Goal: Information Seeking & Learning: Learn about a topic

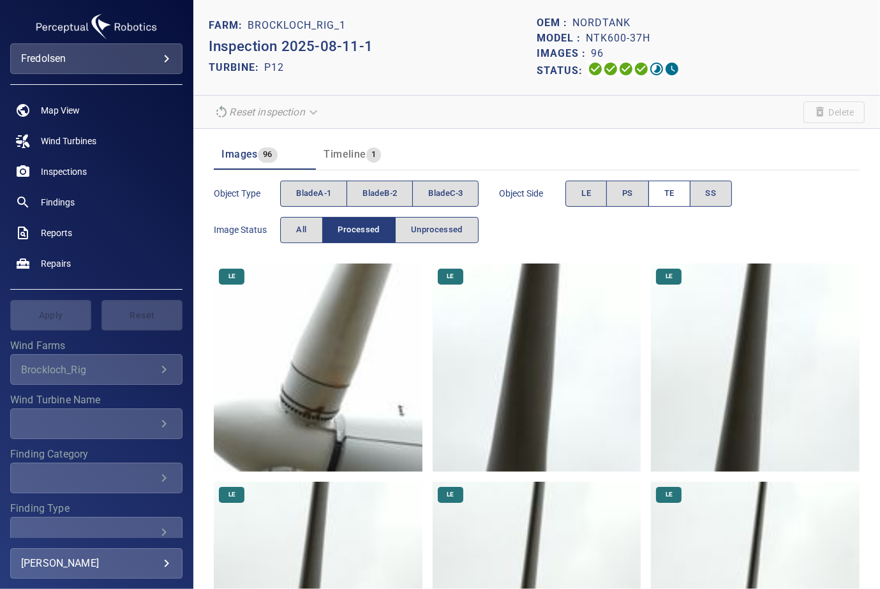
click at [673, 188] on span "TE" at bounding box center [669, 193] width 10 height 15
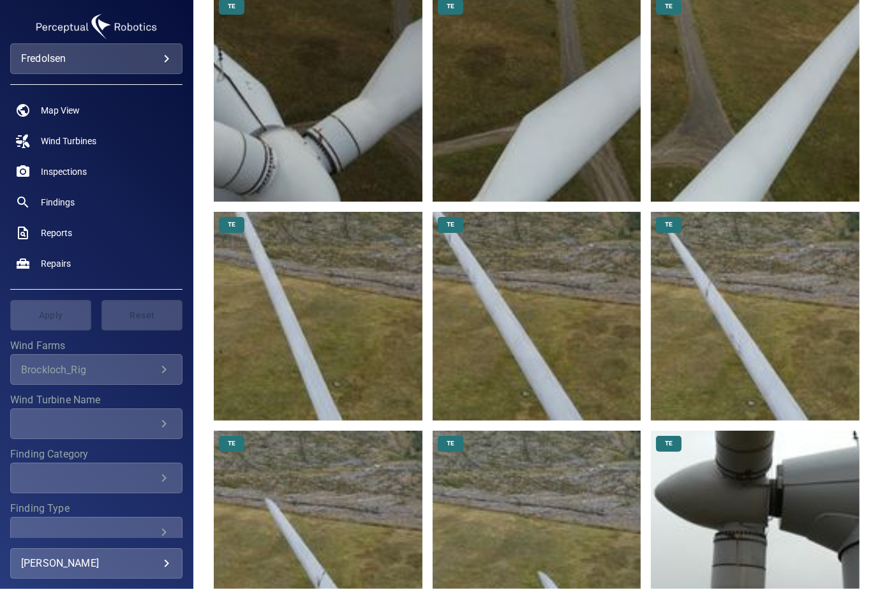
scroll to position [263, 0]
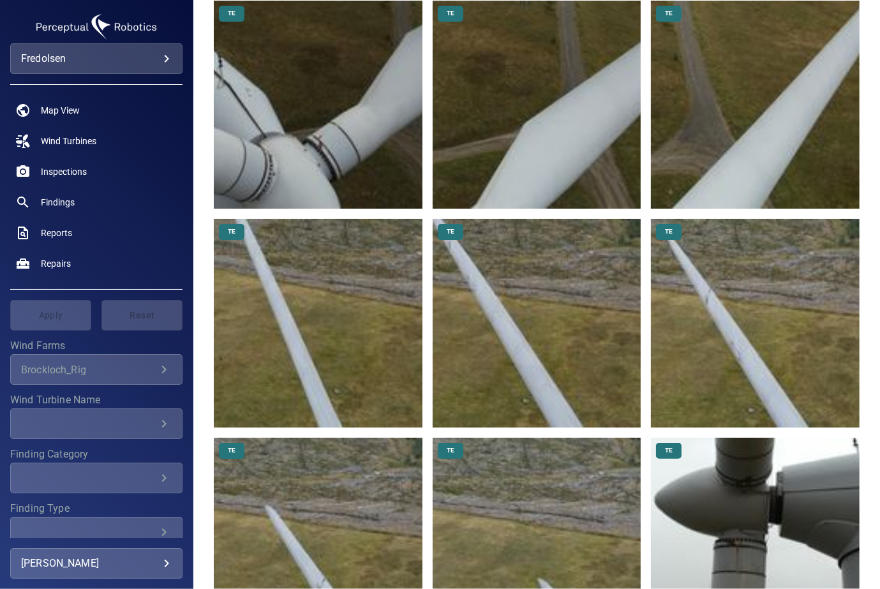
click at [492, 308] on img at bounding box center [536, 323] width 209 height 209
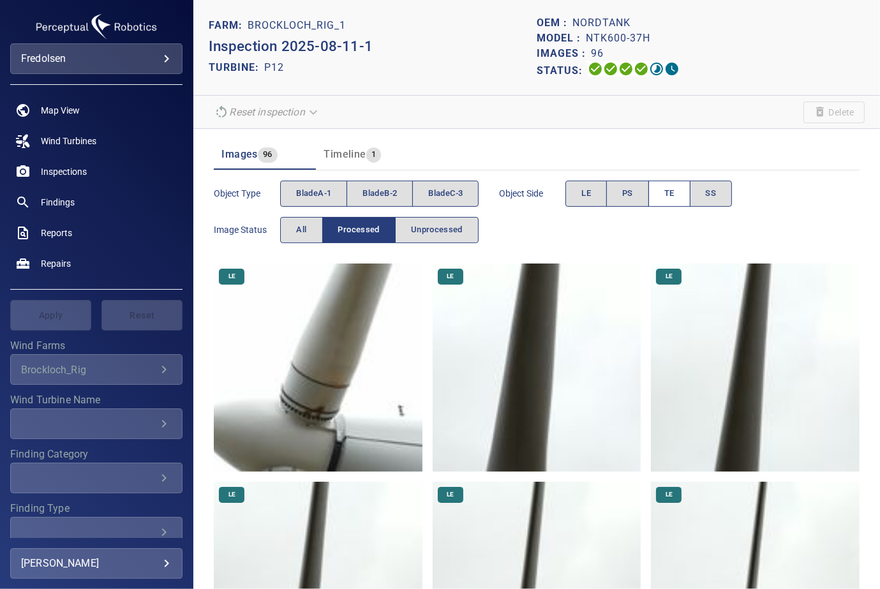
click at [680, 185] on button "TE" at bounding box center [669, 194] width 42 height 26
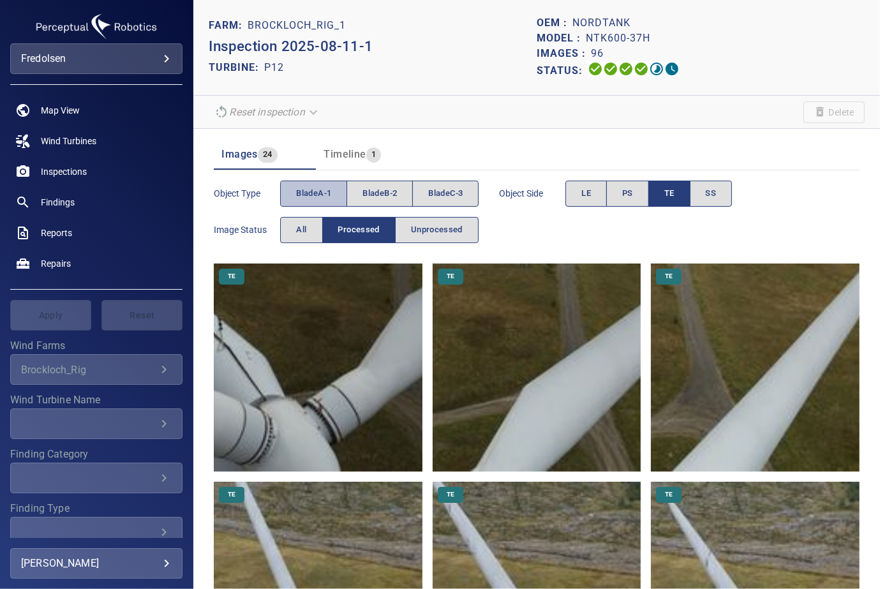
click at [322, 188] on span "bladeA-1" at bounding box center [313, 193] width 35 height 15
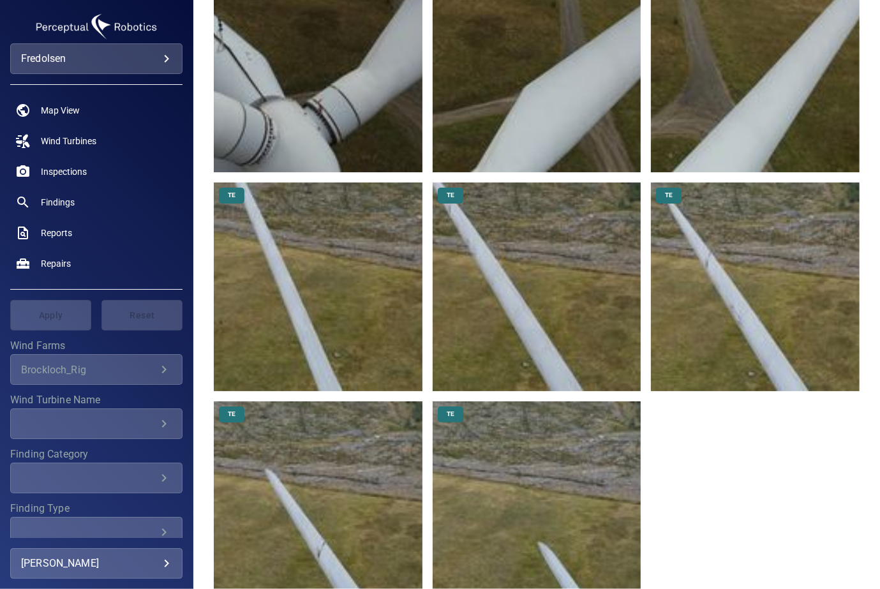
scroll to position [304, 0]
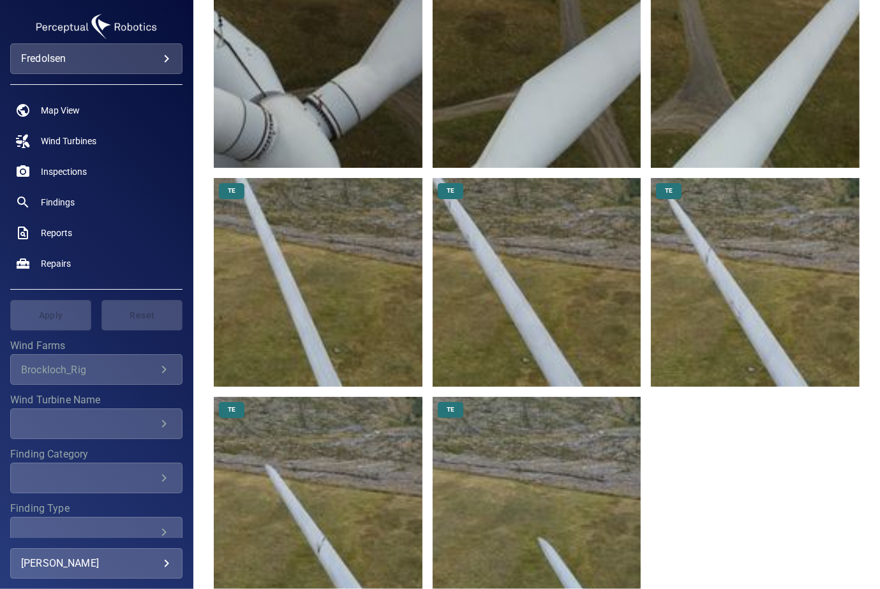
click at [733, 295] on img at bounding box center [755, 282] width 209 height 209
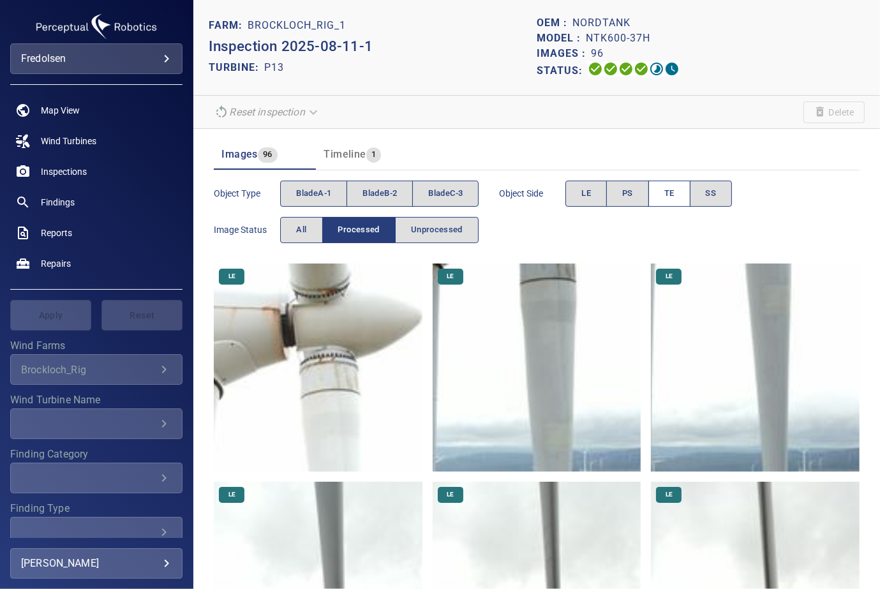
click at [668, 181] on button "TE" at bounding box center [669, 194] width 42 height 26
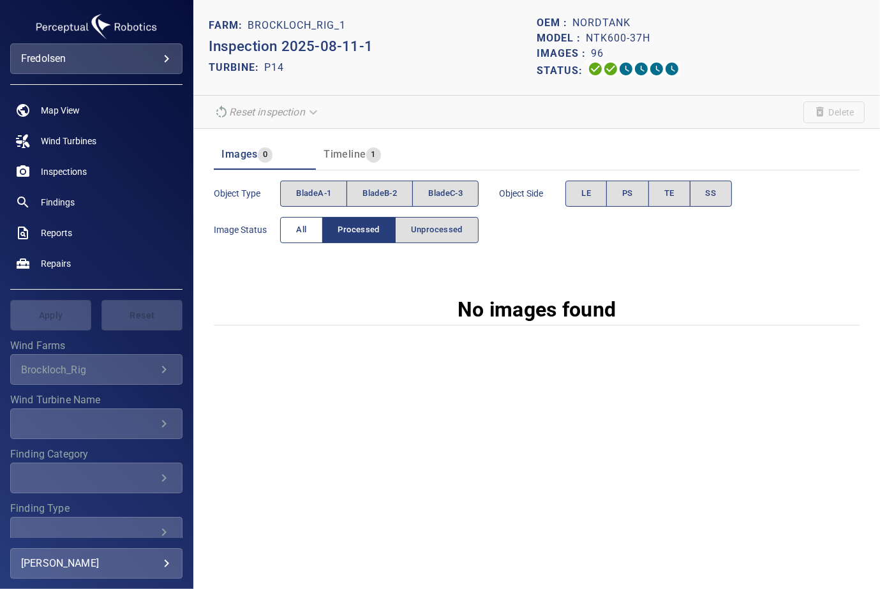
click at [296, 239] on button "All" at bounding box center [301, 230] width 42 height 26
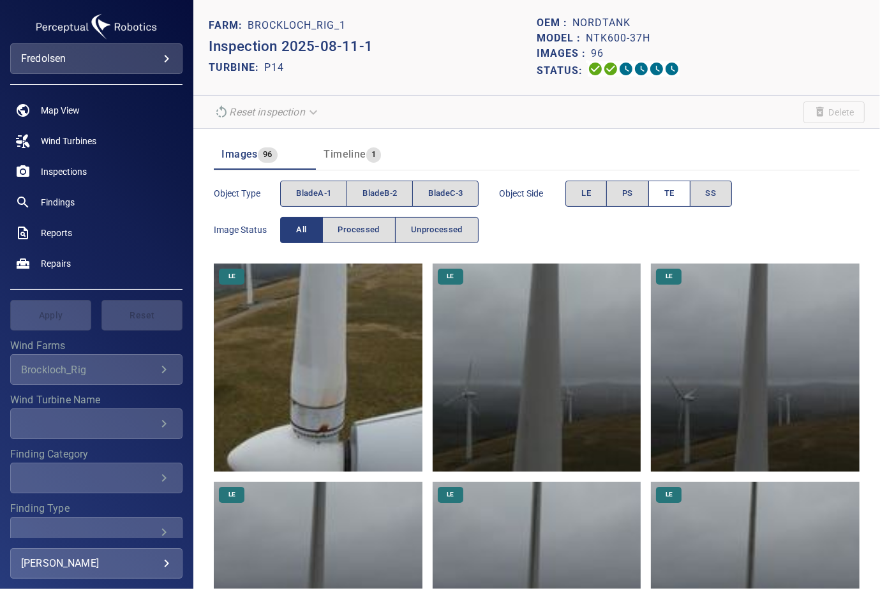
click at [668, 196] on span "TE" at bounding box center [669, 193] width 10 height 15
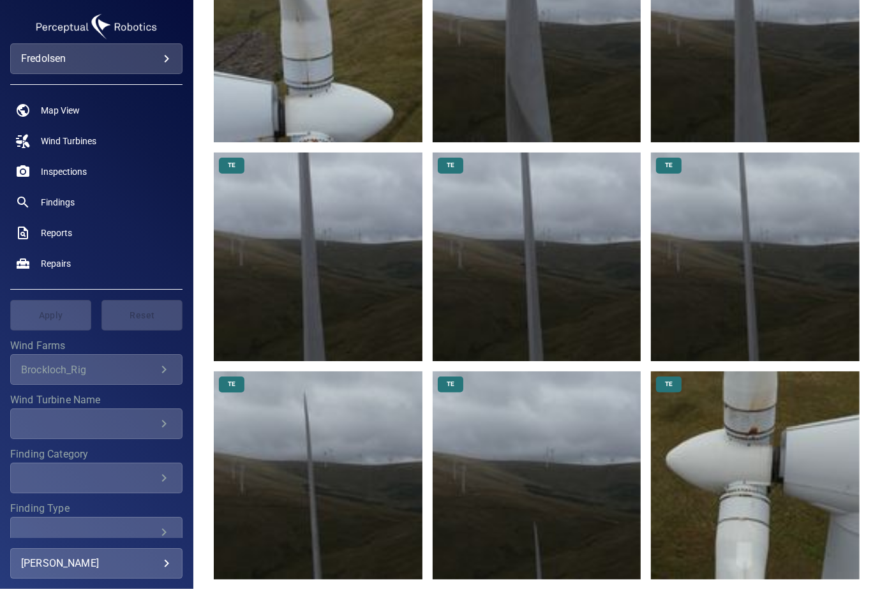
scroll to position [212, 0]
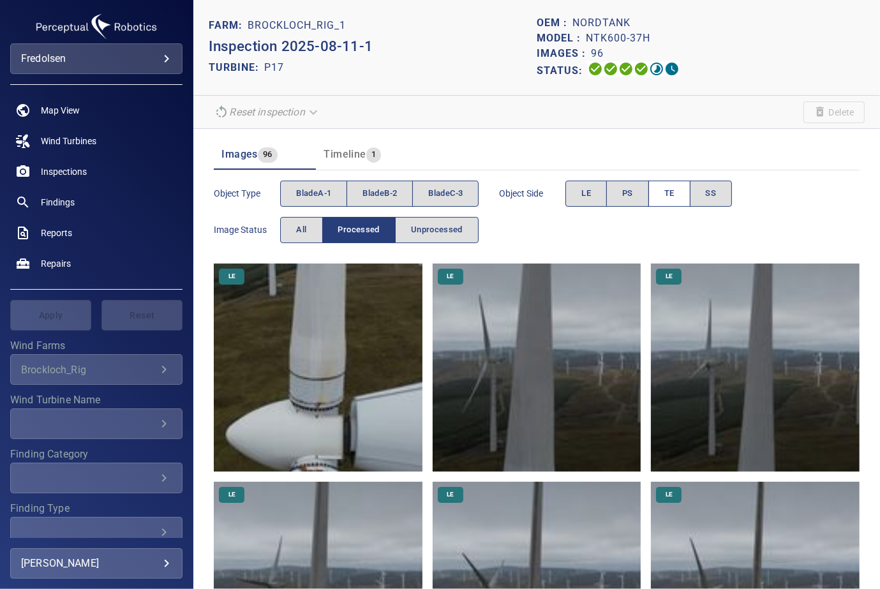
click at [673, 187] on span "TE" at bounding box center [669, 193] width 10 height 15
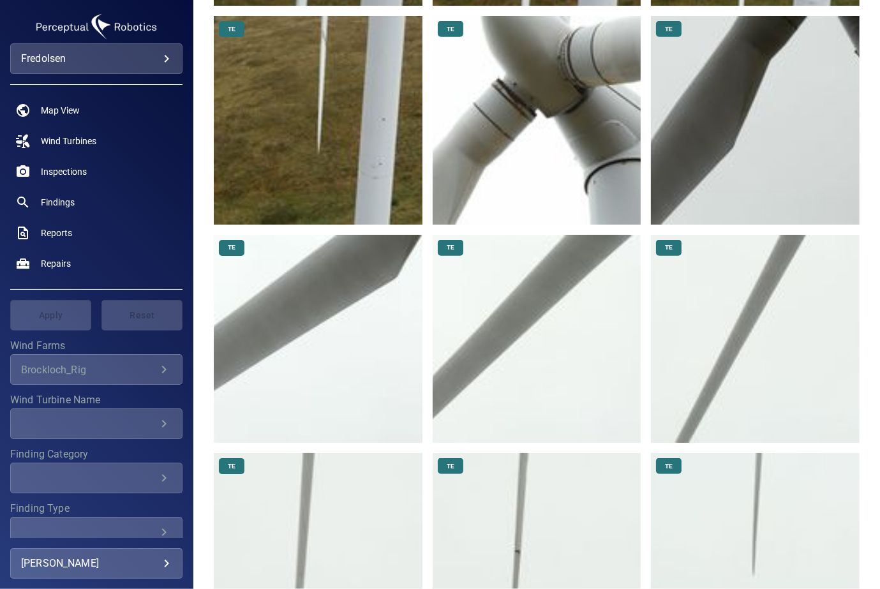
scroll to position [1291, 0]
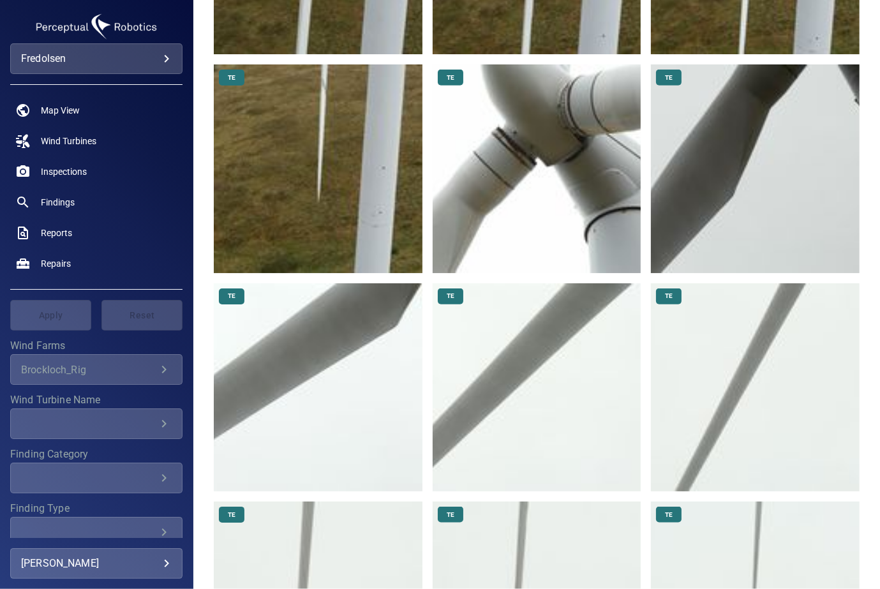
click at [771, 332] on img at bounding box center [755, 387] width 209 height 209
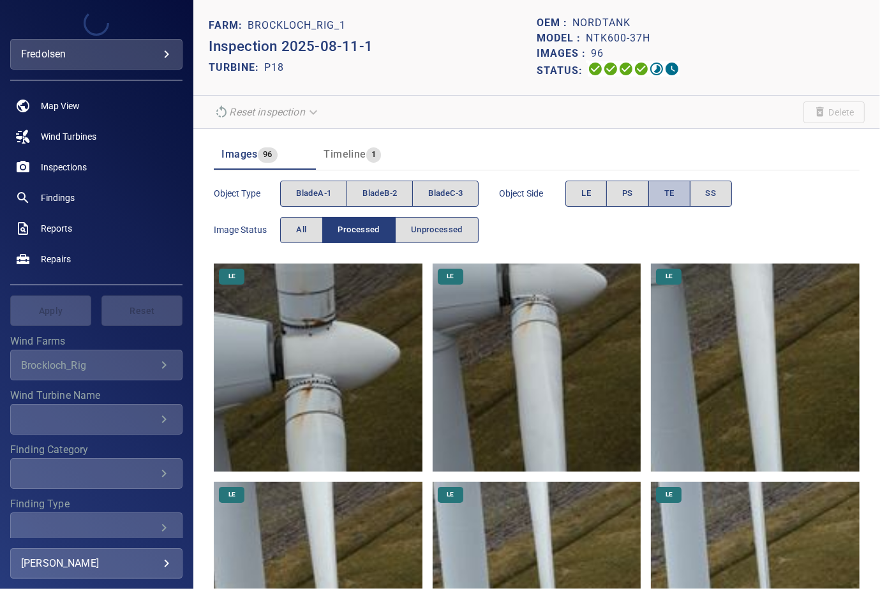
click at [675, 201] on button "TE" at bounding box center [669, 194] width 42 height 26
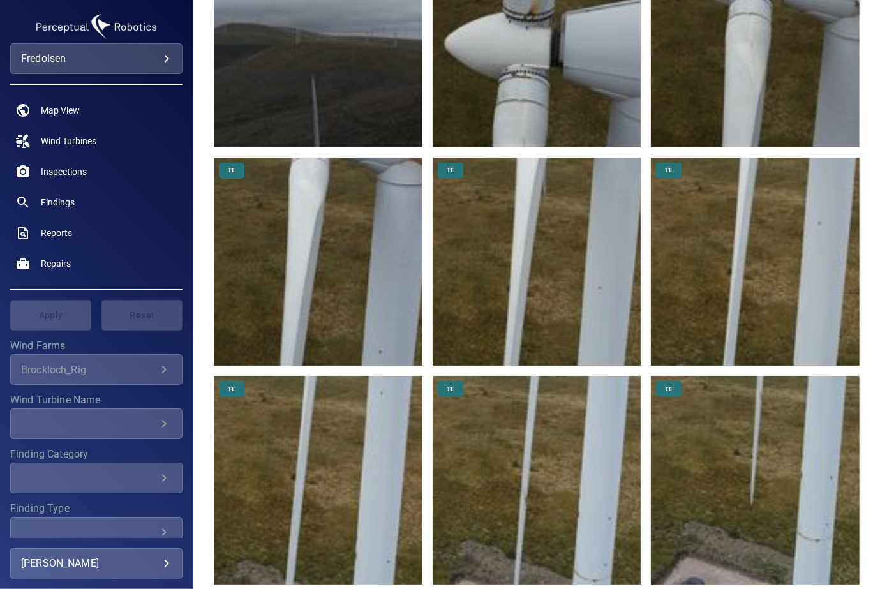
scroll to position [364, 0]
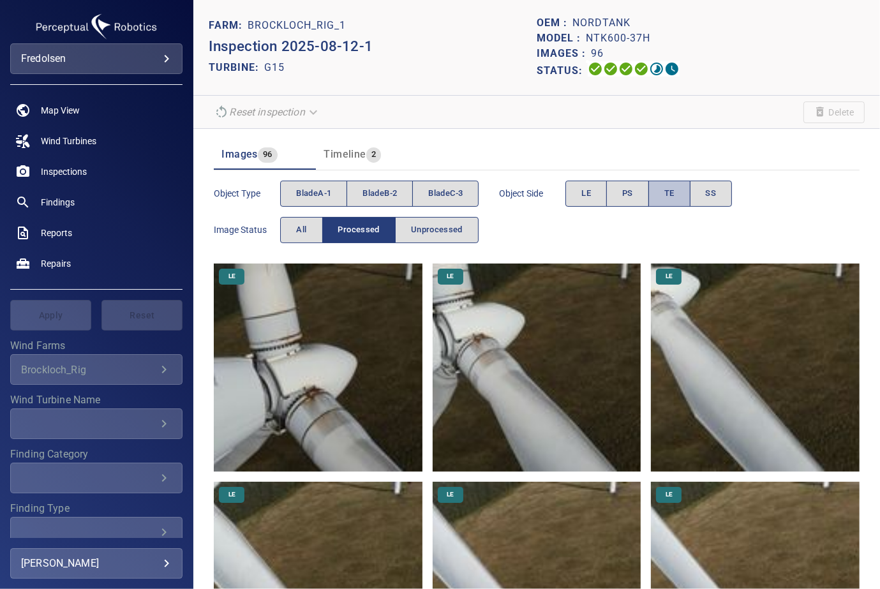
click at [661, 189] on button "TE" at bounding box center [669, 194] width 42 height 26
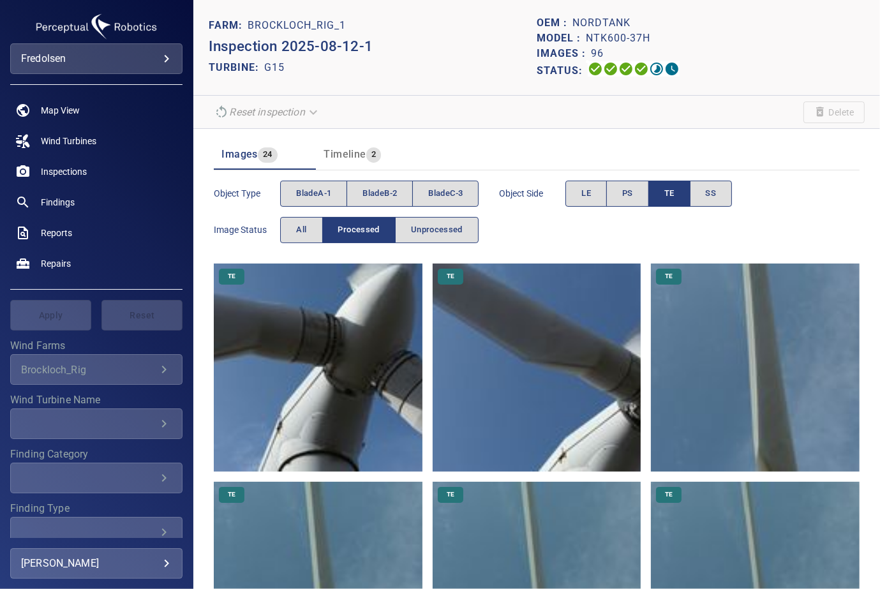
click at [679, 190] on button "TE" at bounding box center [669, 194] width 42 height 26
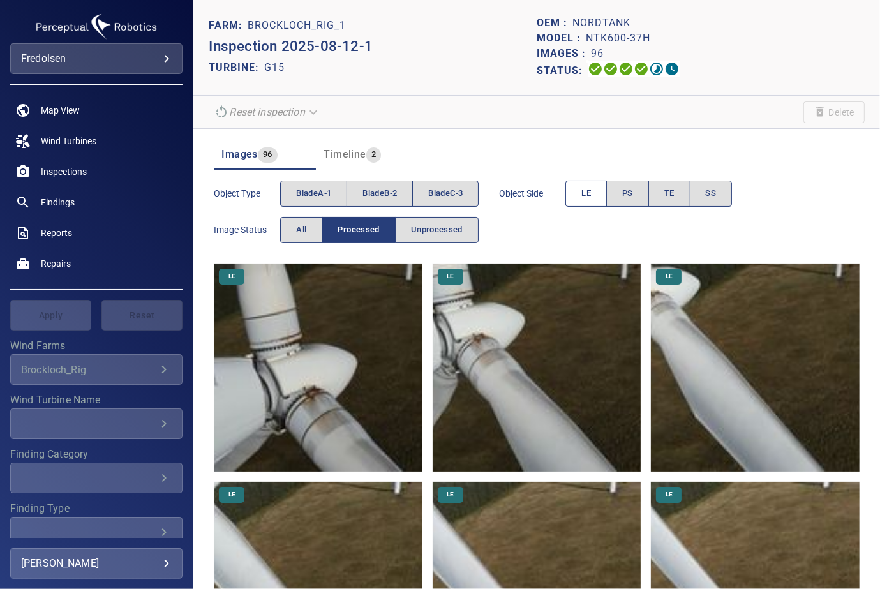
click at [579, 191] on button "LE" at bounding box center [585, 194] width 41 height 26
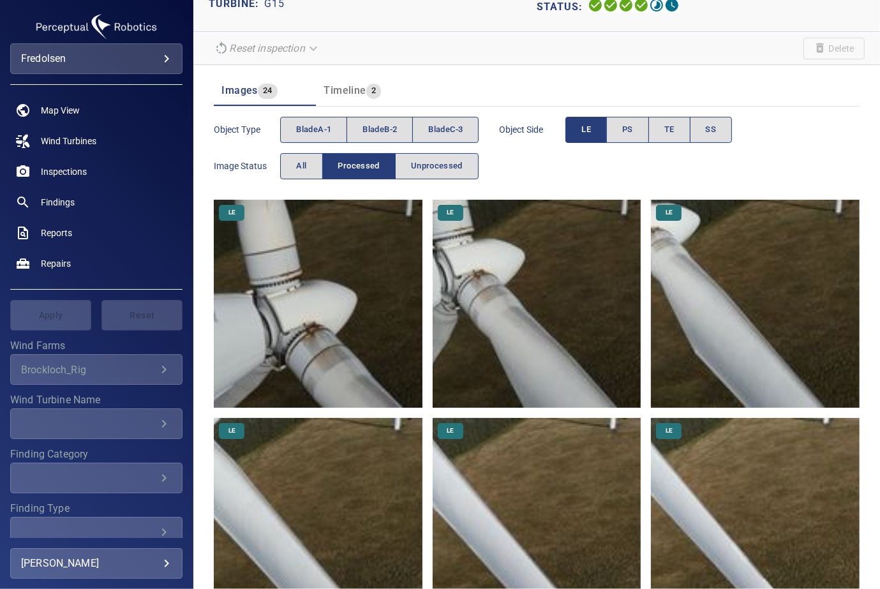
scroll to position [56, 0]
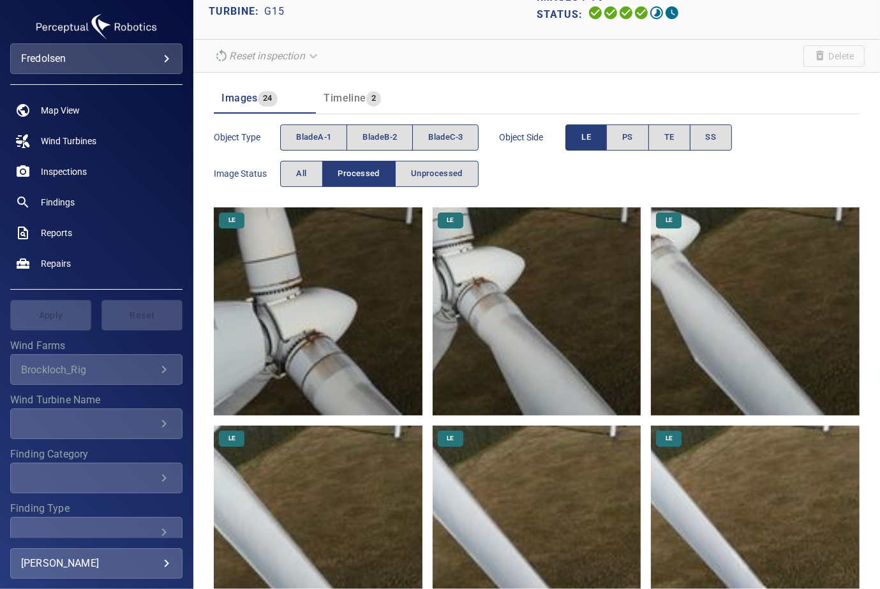
click at [584, 138] on span "LE" at bounding box center [586, 137] width 10 height 15
click at [668, 136] on button "TE" at bounding box center [669, 137] width 42 height 26
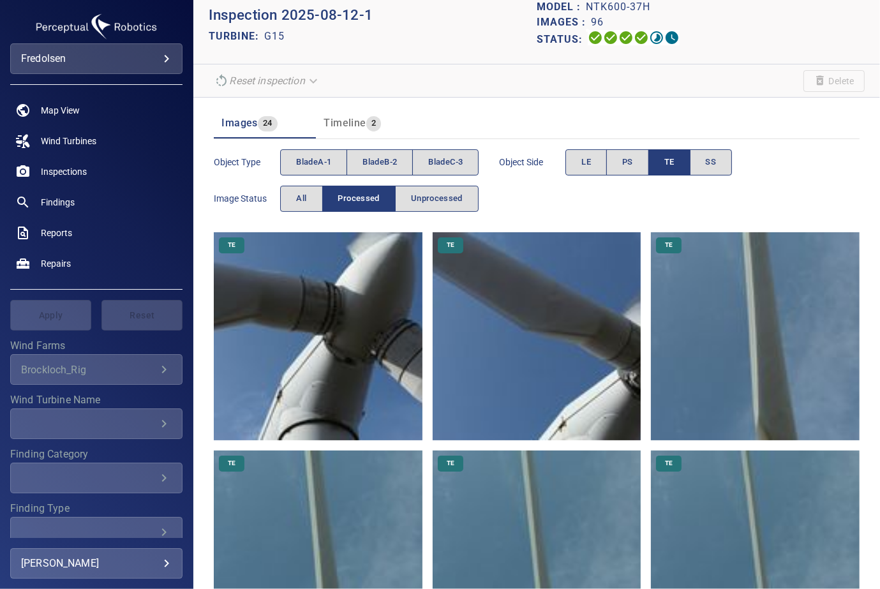
scroll to position [0, 0]
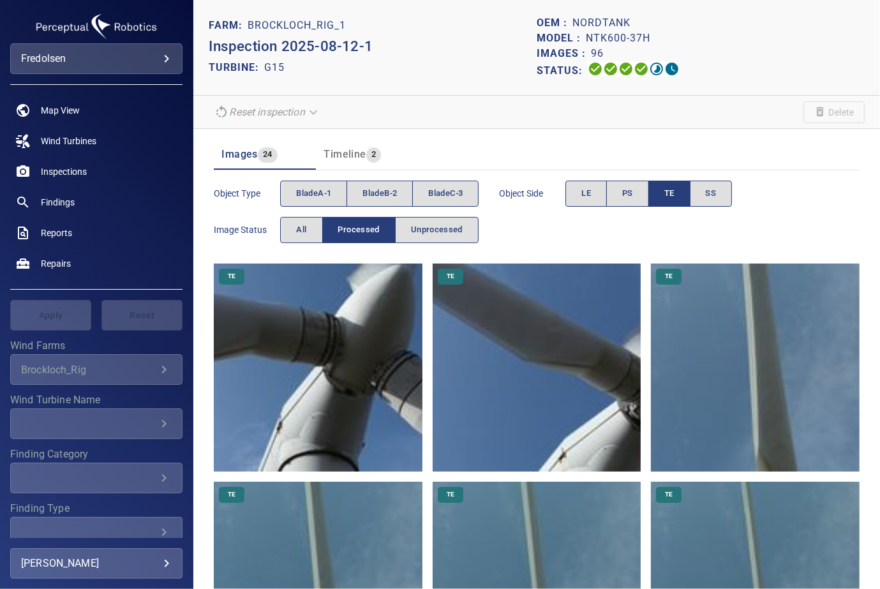
click at [664, 196] on button "TE" at bounding box center [669, 194] width 42 height 26
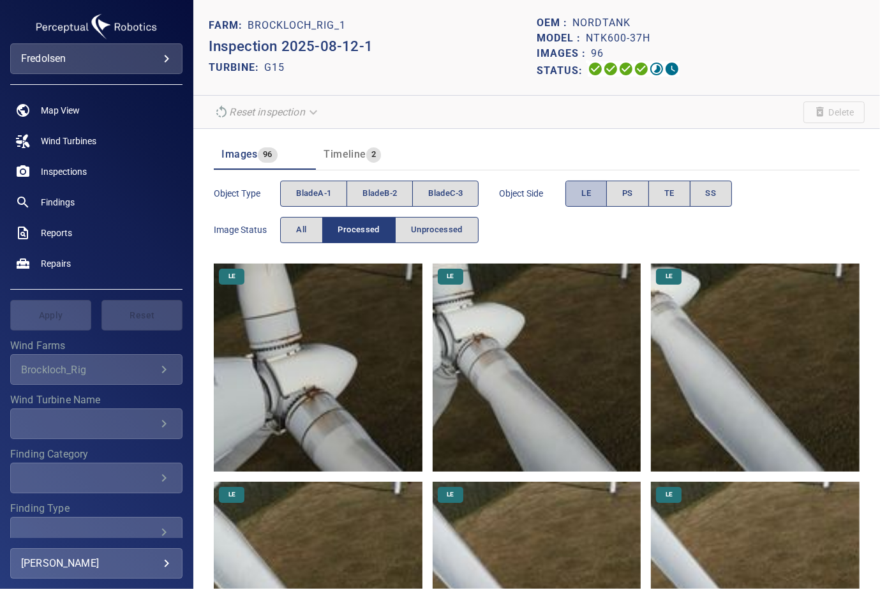
click at [579, 186] on button "LE" at bounding box center [585, 194] width 41 height 26
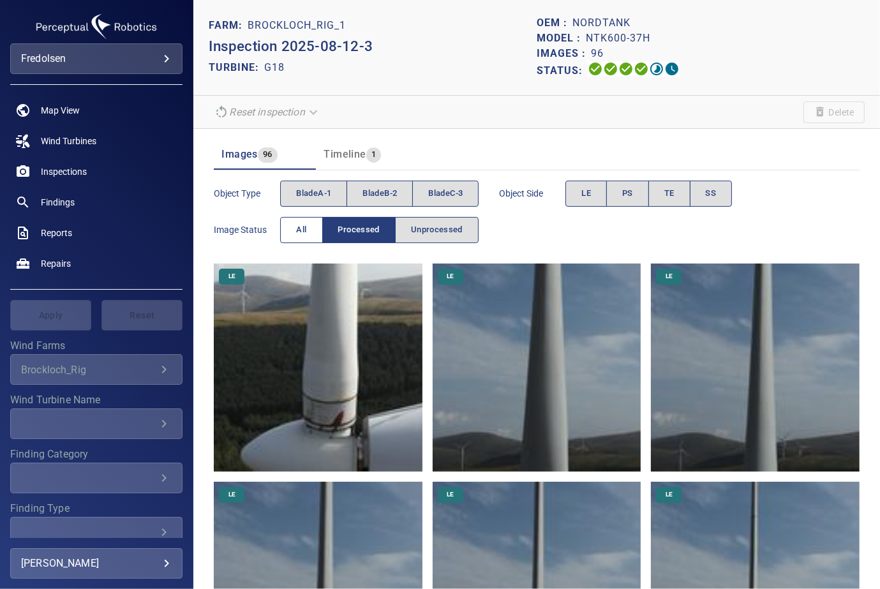
click at [309, 229] on button "All" at bounding box center [301, 230] width 42 height 26
click at [677, 188] on button "TE" at bounding box center [669, 194] width 42 height 26
